Goal: Transaction & Acquisition: Book appointment/travel/reservation

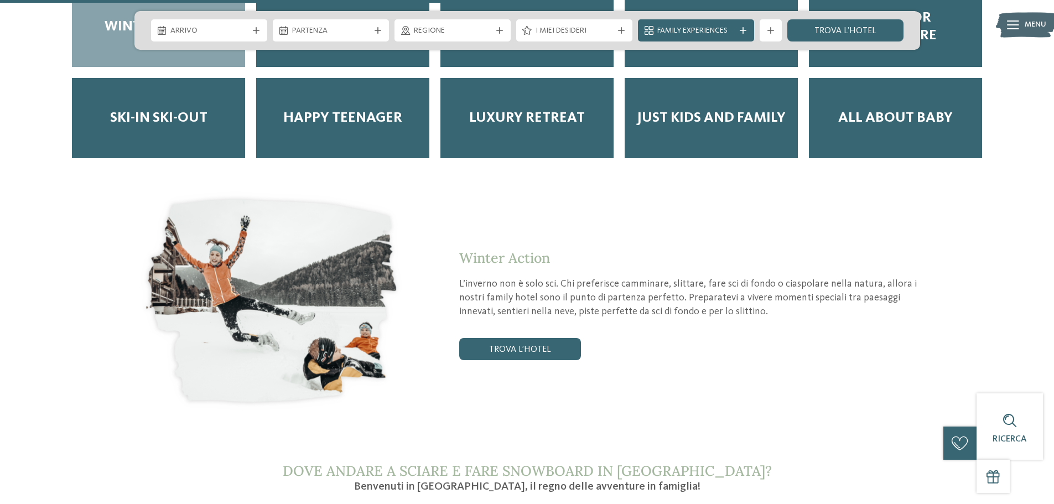
scroll to position [1605, 0]
click at [503, 342] on link "trova l’hotel" at bounding box center [520, 350] width 122 height 22
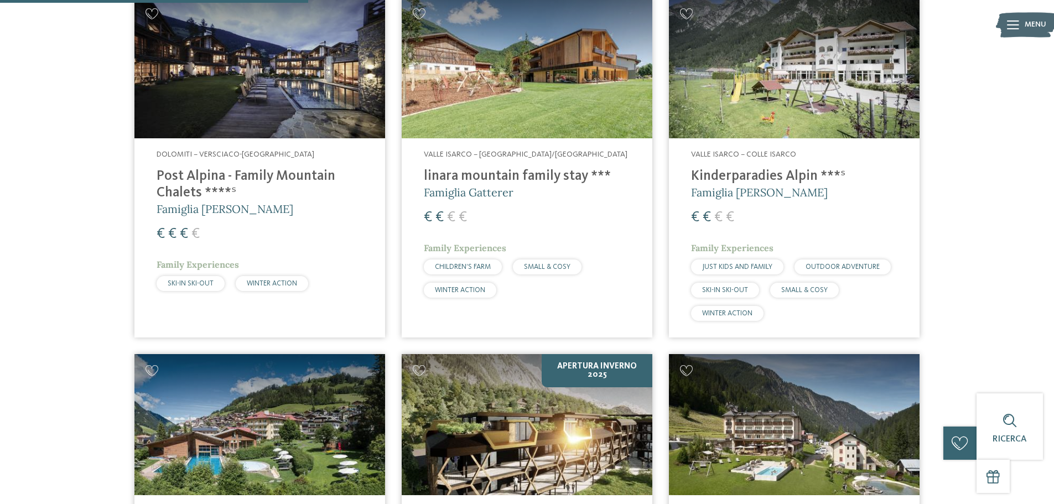
scroll to position [790, 0]
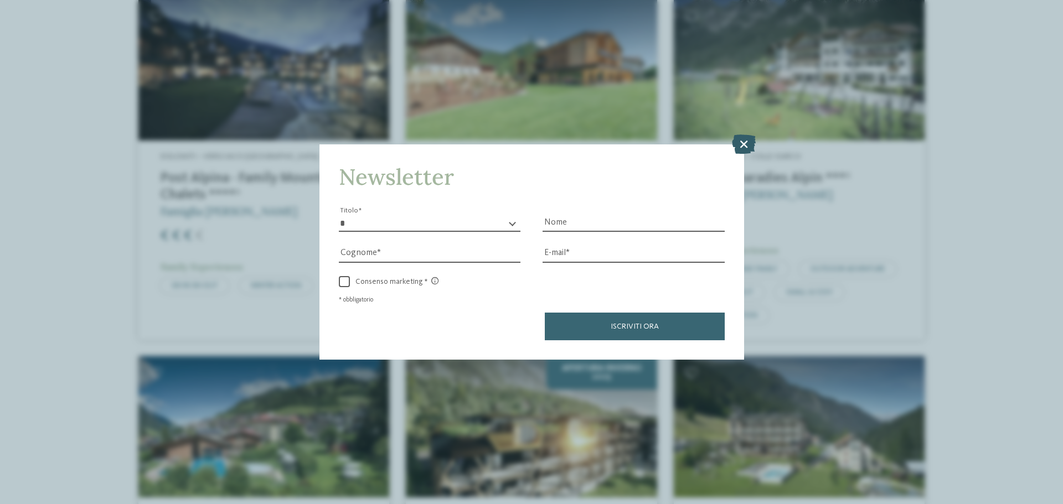
click at [744, 146] on icon at bounding box center [744, 143] width 24 height 19
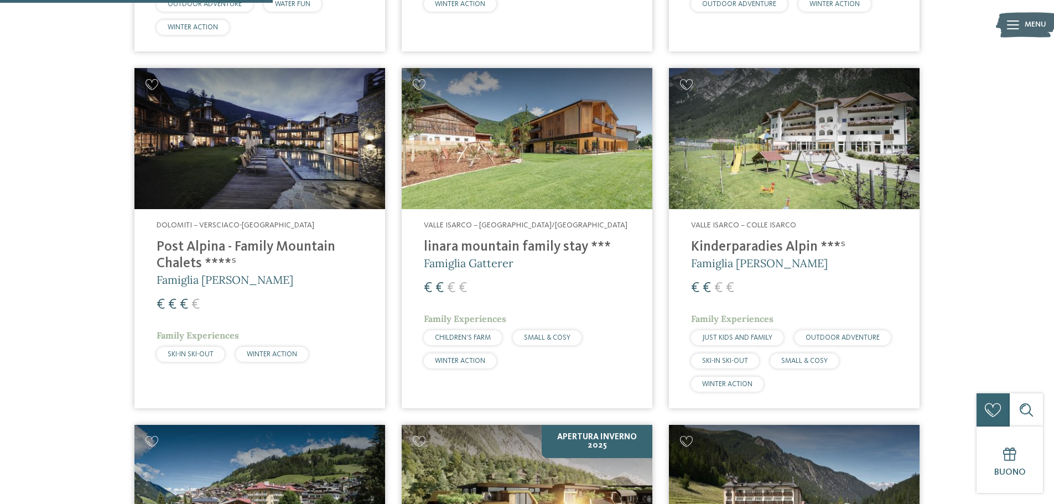
scroll to position [624, 0]
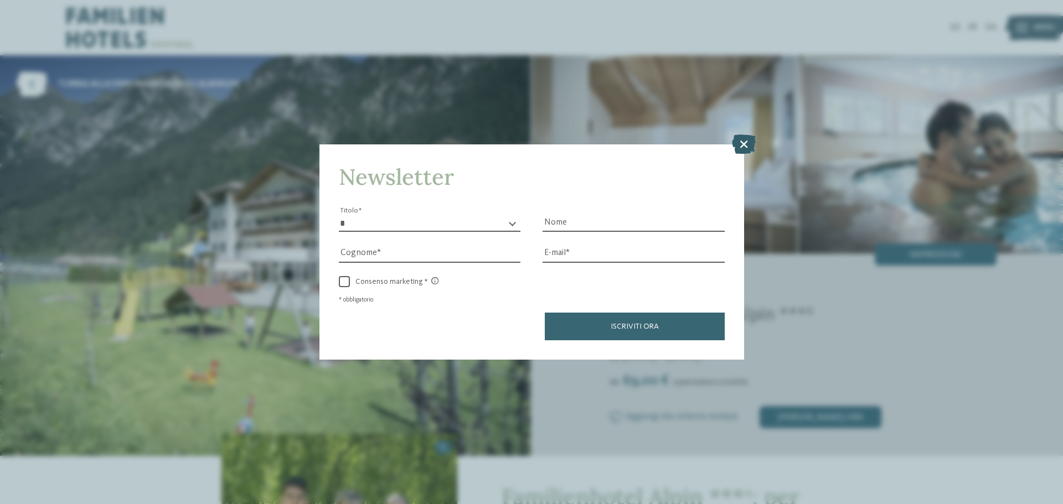
click at [749, 139] on icon at bounding box center [744, 143] width 24 height 19
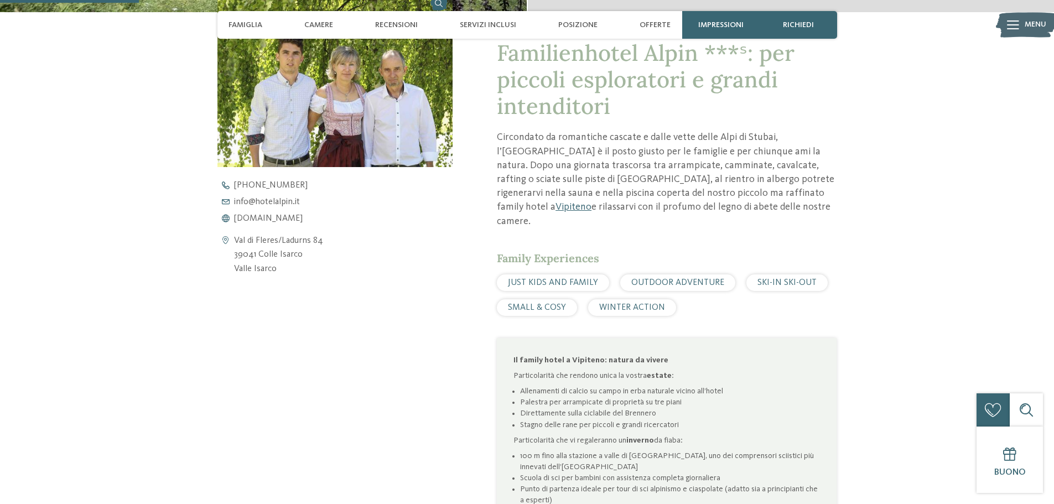
scroll to position [443, 0]
click at [252, 217] on span "www.hotelalpin.it" at bounding box center [268, 218] width 69 height 9
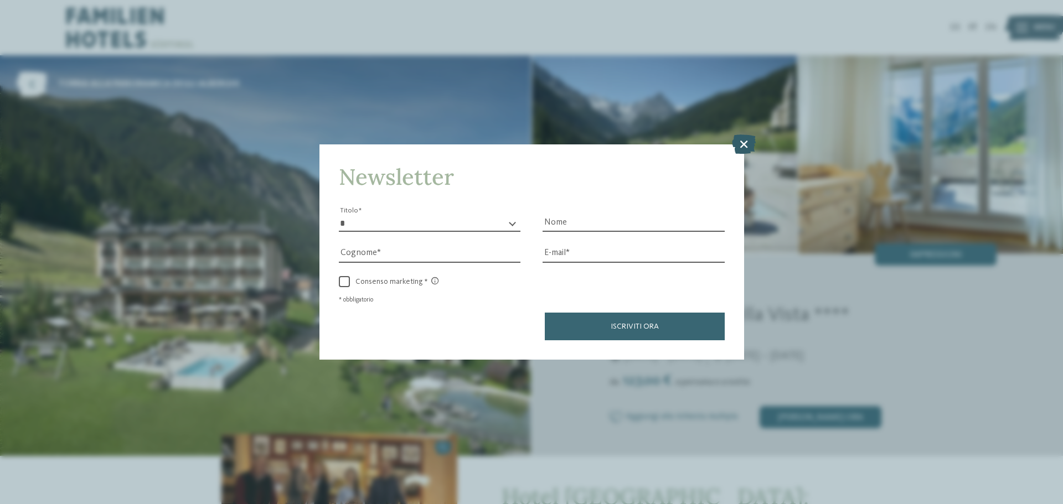
click at [746, 143] on icon at bounding box center [744, 143] width 24 height 19
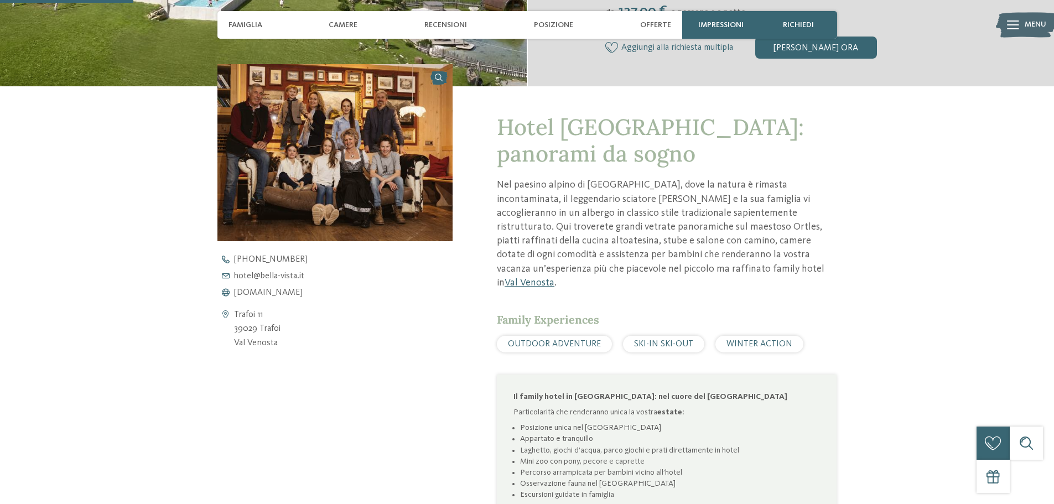
scroll to position [387, 0]
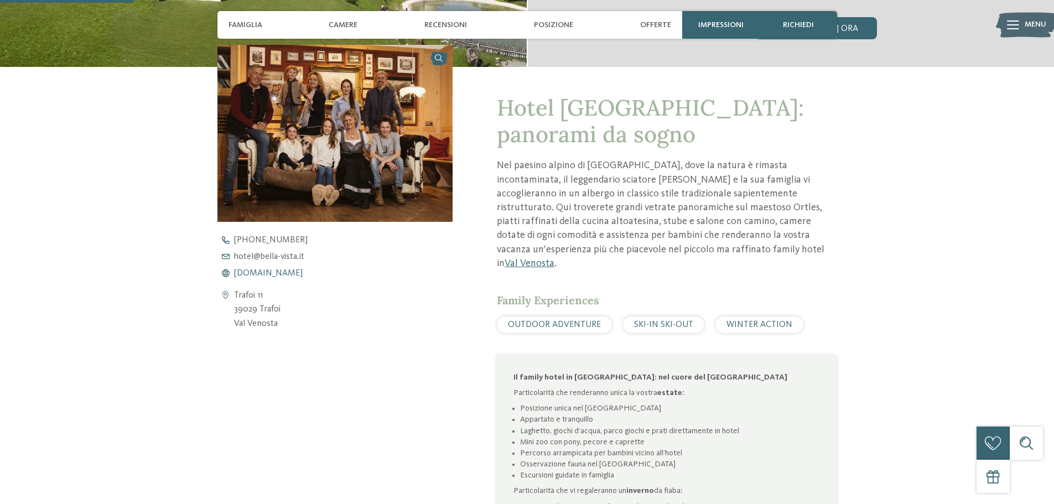
click at [252, 273] on span "www.bella-vista.it" at bounding box center [268, 273] width 69 height 9
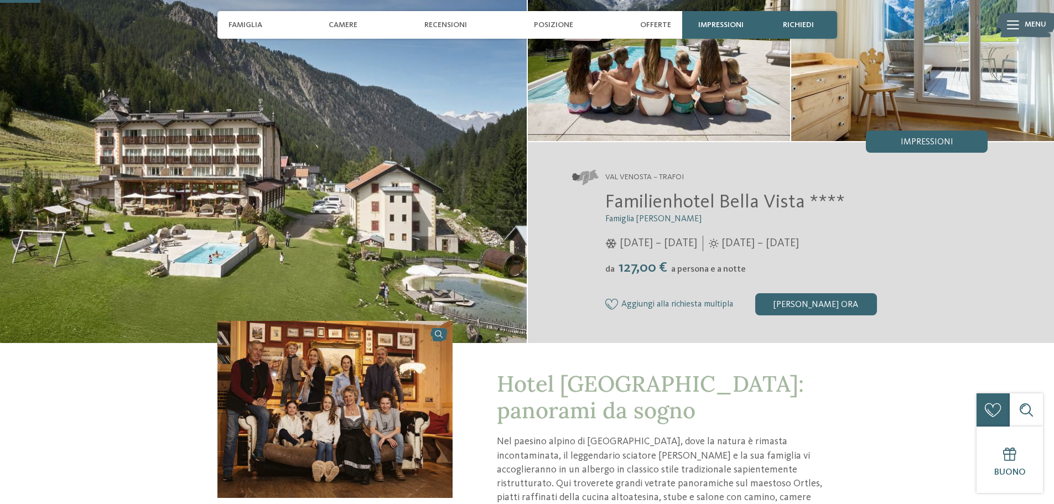
scroll to position [111, 0]
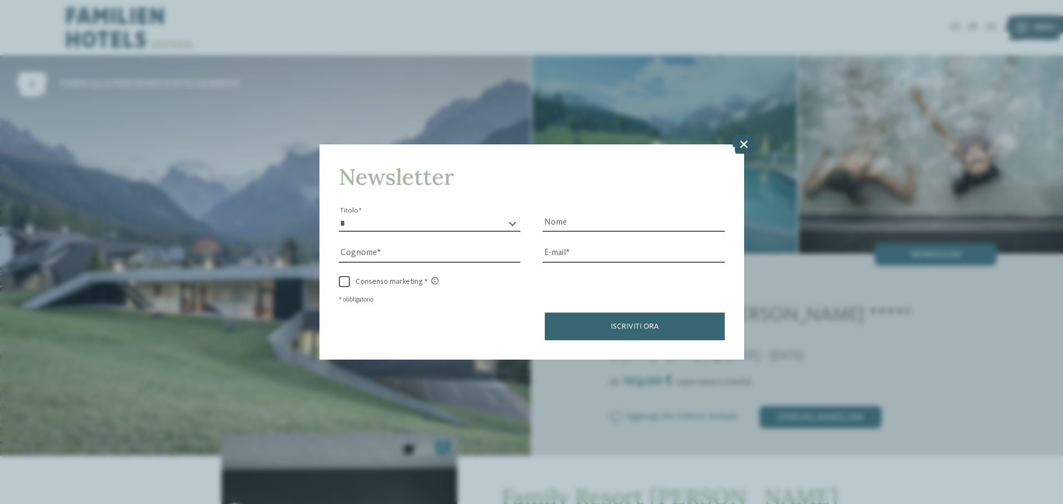
click at [741, 144] on icon at bounding box center [744, 143] width 24 height 19
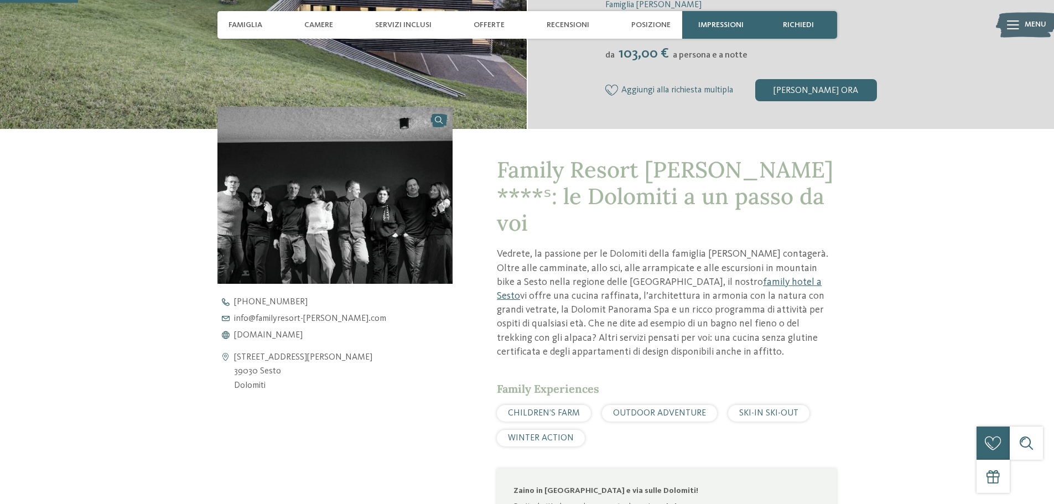
scroll to position [332, 0]
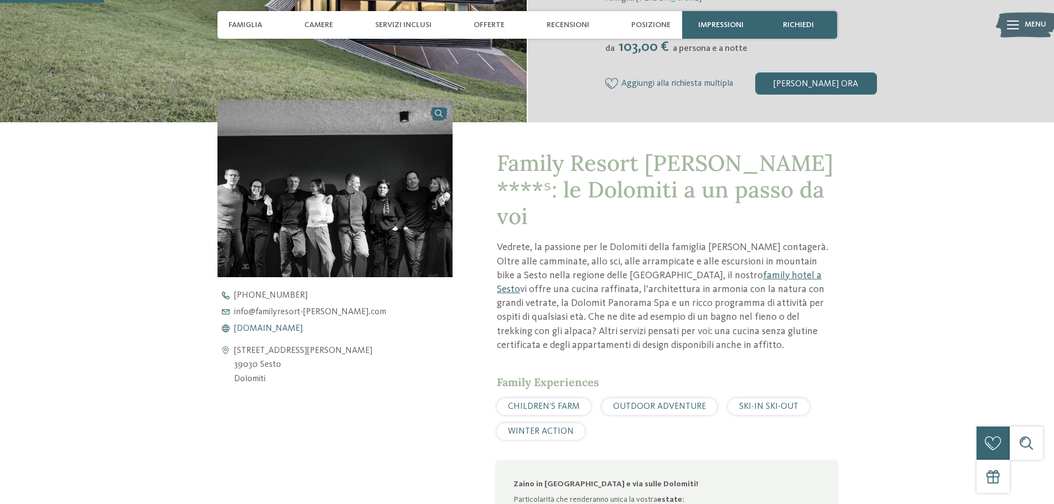
click at [266, 327] on span "www.familyresort-rainer.com" at bounding box center [268, 328] width 69 height 9
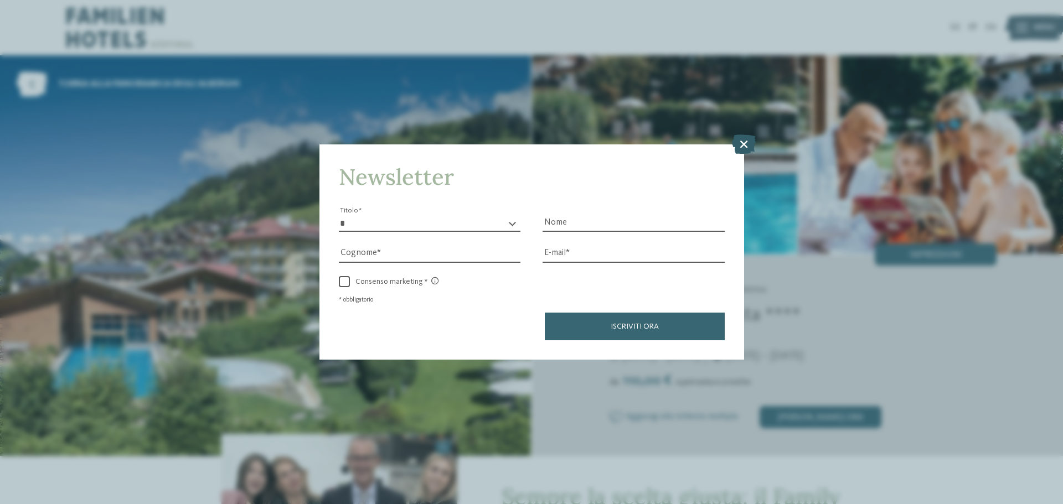
click at [742, 144] on icon at bounding box center [744, 143] width 24 height 19
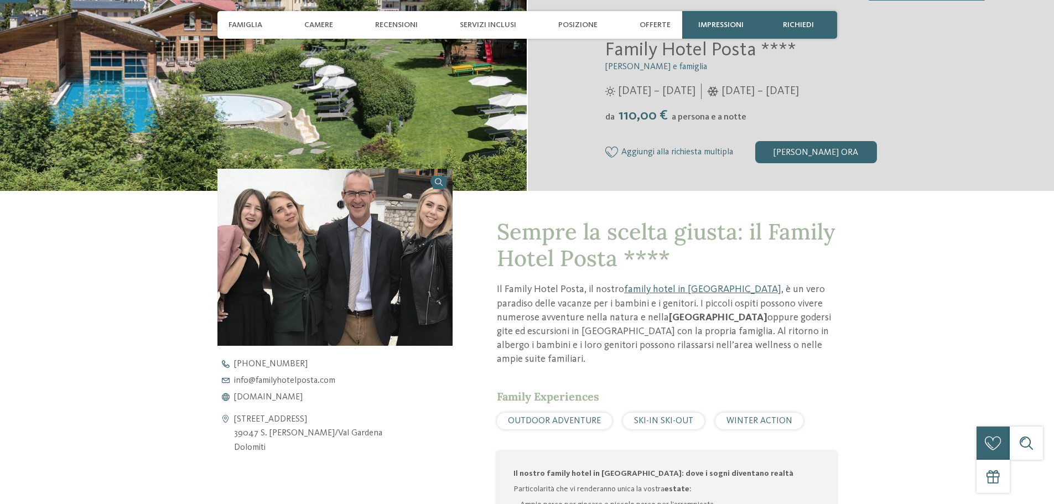
scroll to position [277, 0]
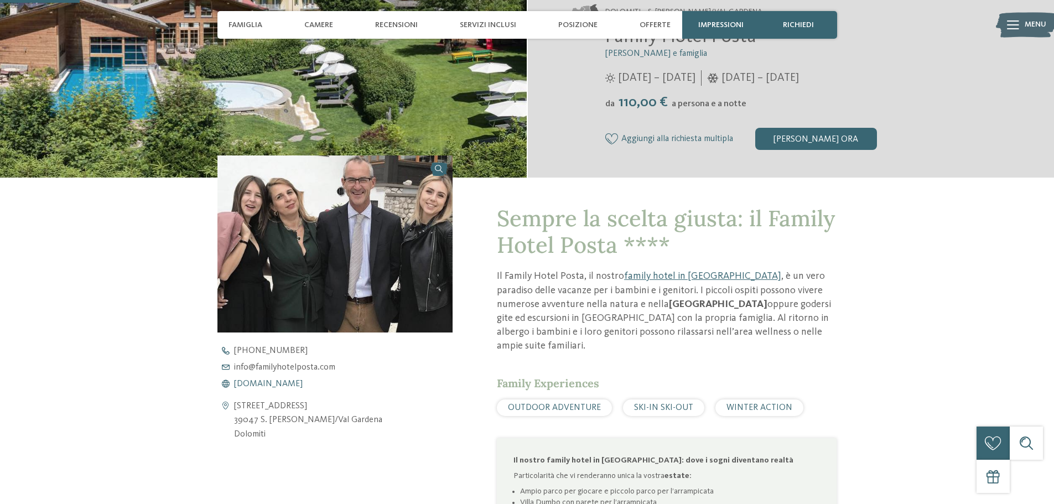
click at [303, 386] on span "[DOMAIN_NAME]" at bounding box center [268, 384] width 69 height 9
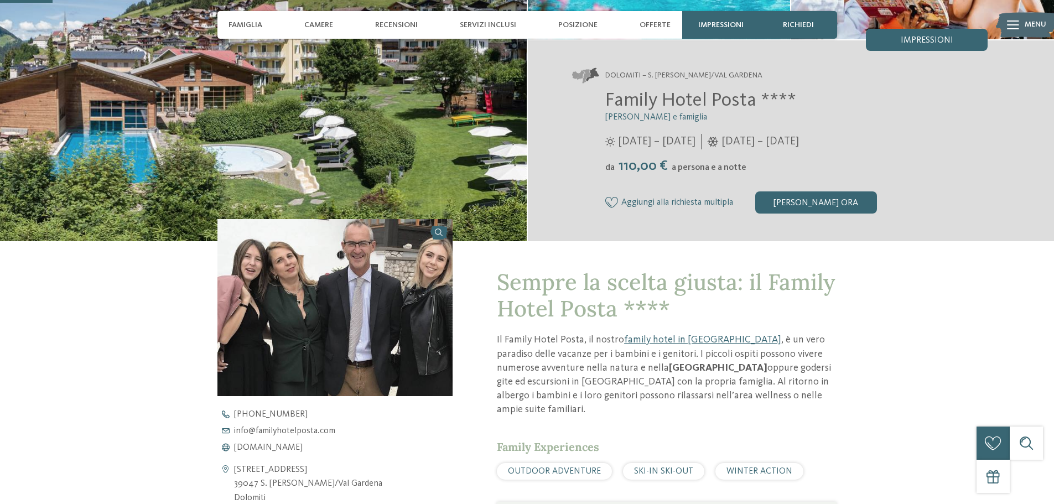
scroll to position [221, 0]
